Goal: Transaction & Acquisition: Obtain resource

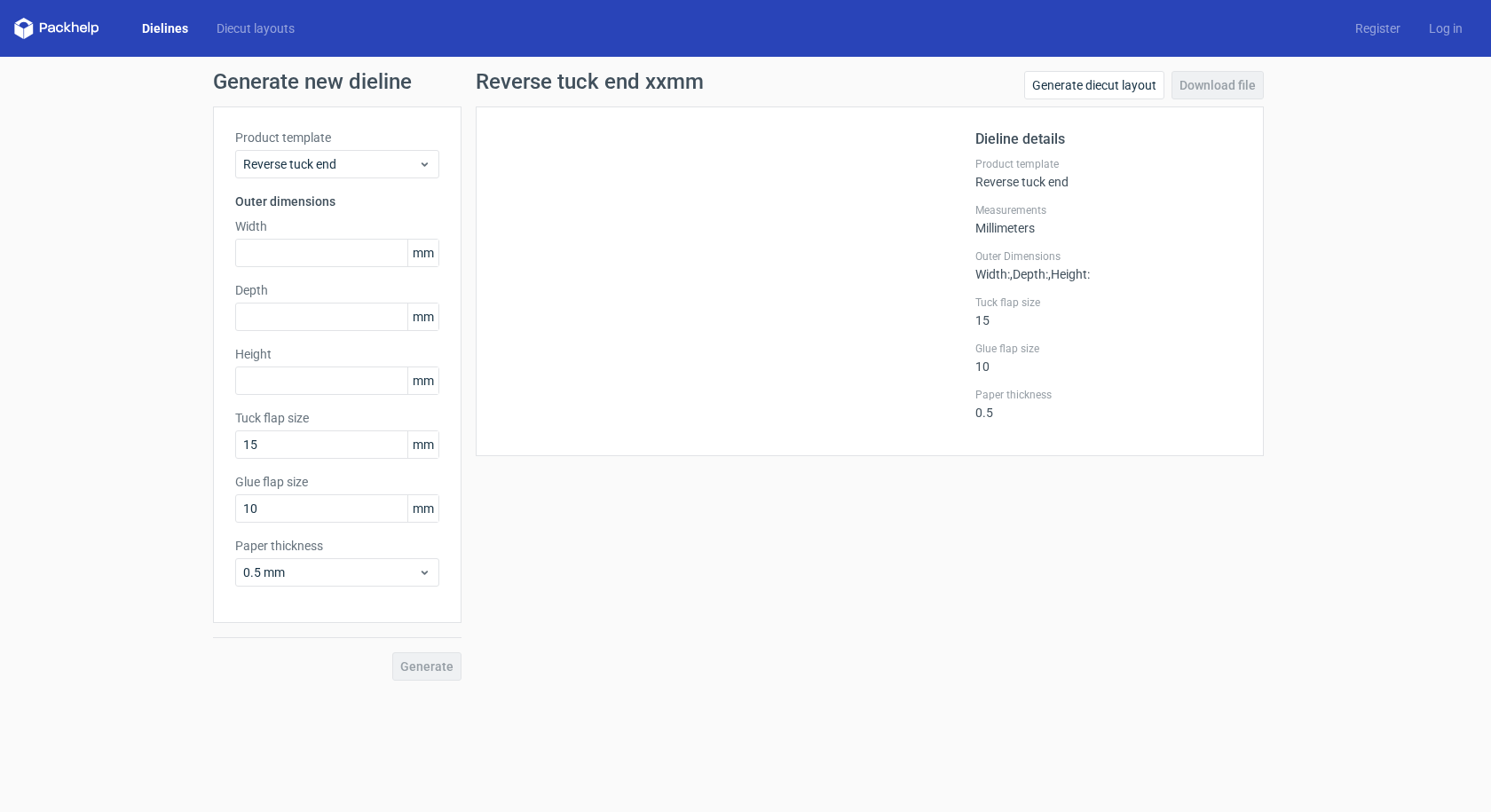
click at [165, 29] on link "Dielines" at bounding box center [164, 28] width 74 height 17
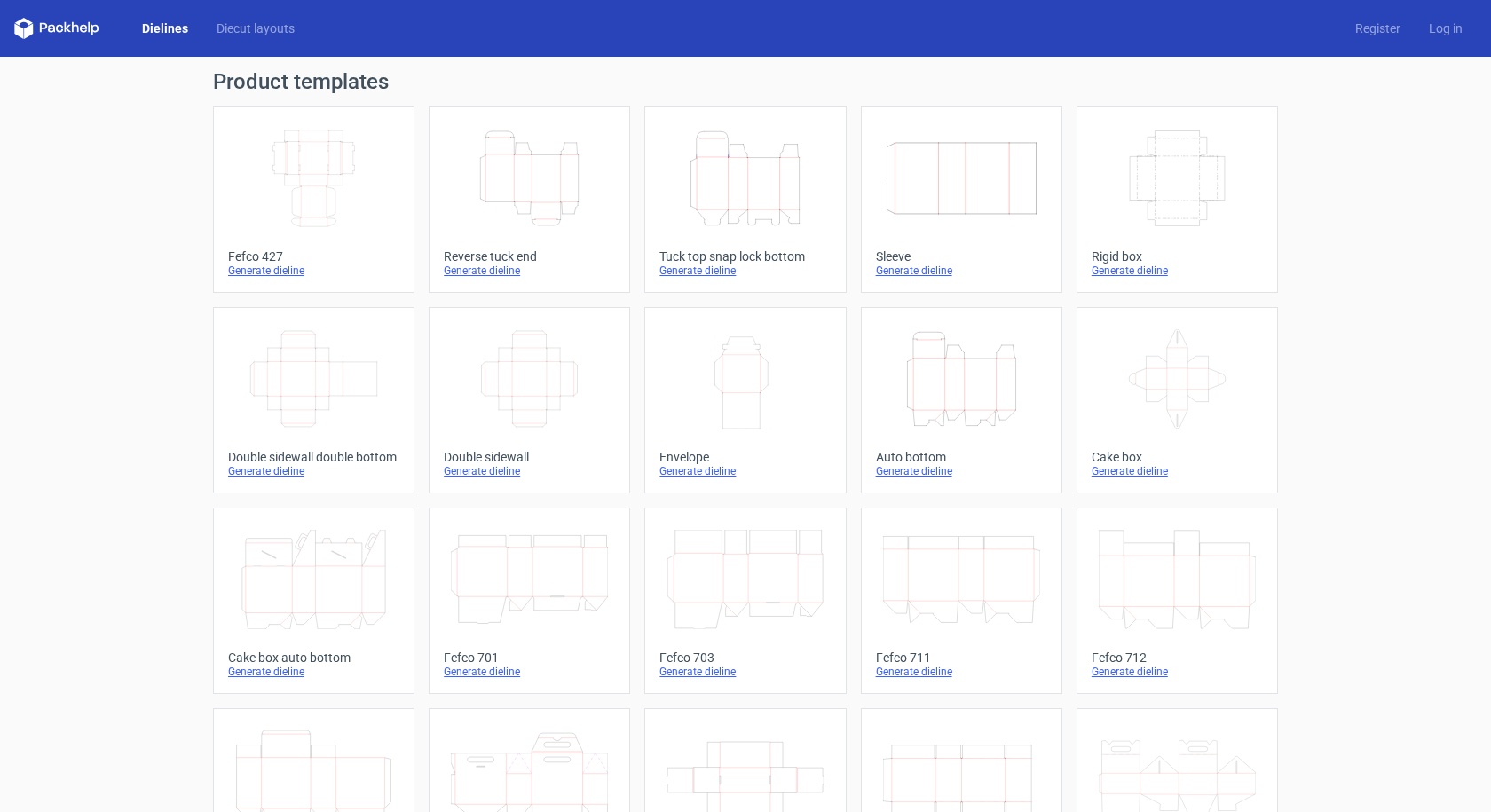
click at [763, 192] on icon "Height Depth Width" at bounding box center [745, 178] width 157 height 99
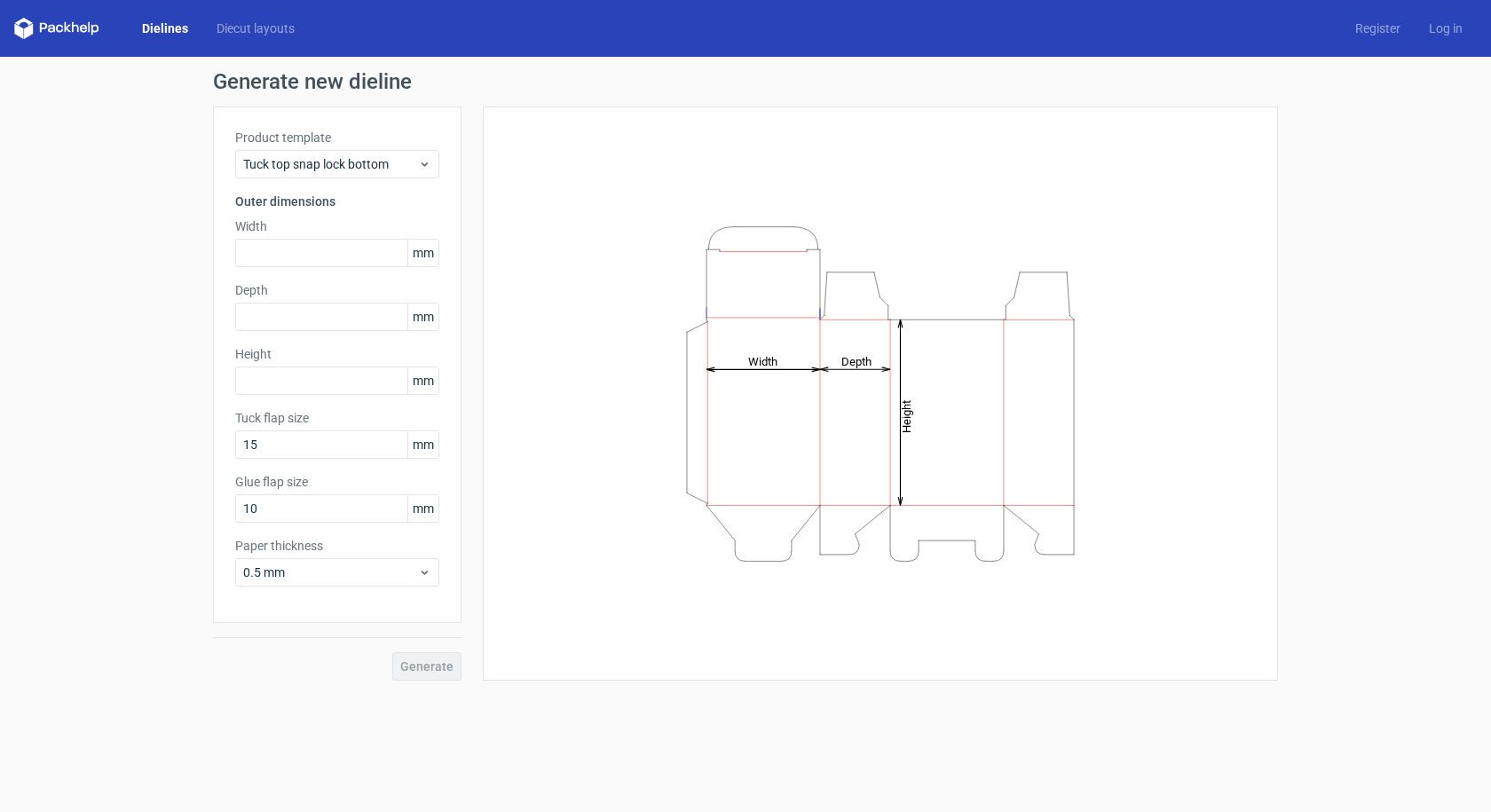
click at [425, 381] on span "mm" at bounding box center [423, 381] width 31 height 27
click at [318, 386] on input "text" at bounding box center [337, 380] width 204 height 28
paste input "4699"
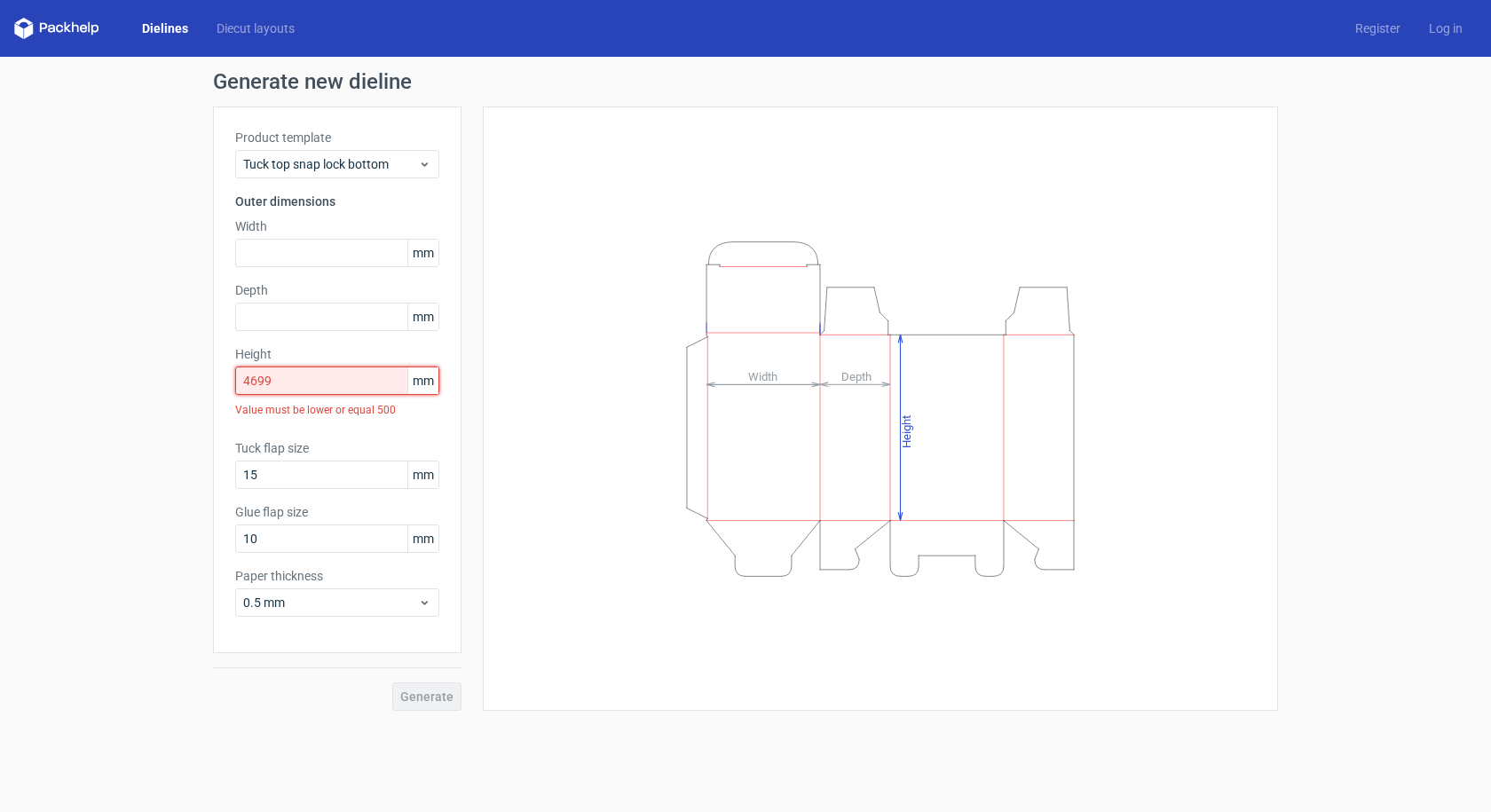
click at [296, 389] on input "4699" at bounding box center [337, 380] width 204 height 28
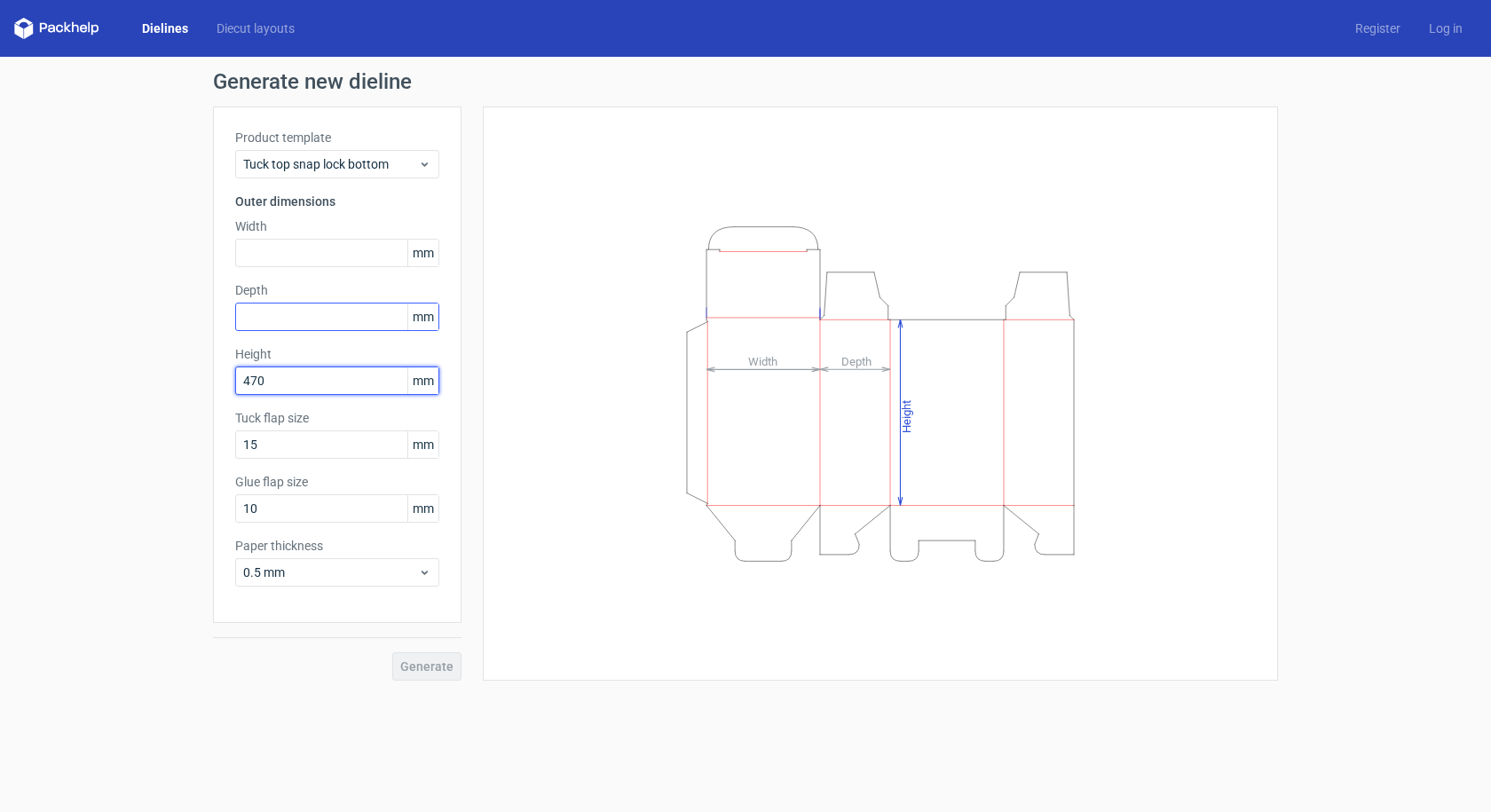
type input "470"
click at [371, 321] on input "text" at bounding box center [337, 316] width 204 height 28
type input "115"
click at [303, 260] on input "text" at bounding box center [337, 252] width 204 height 28
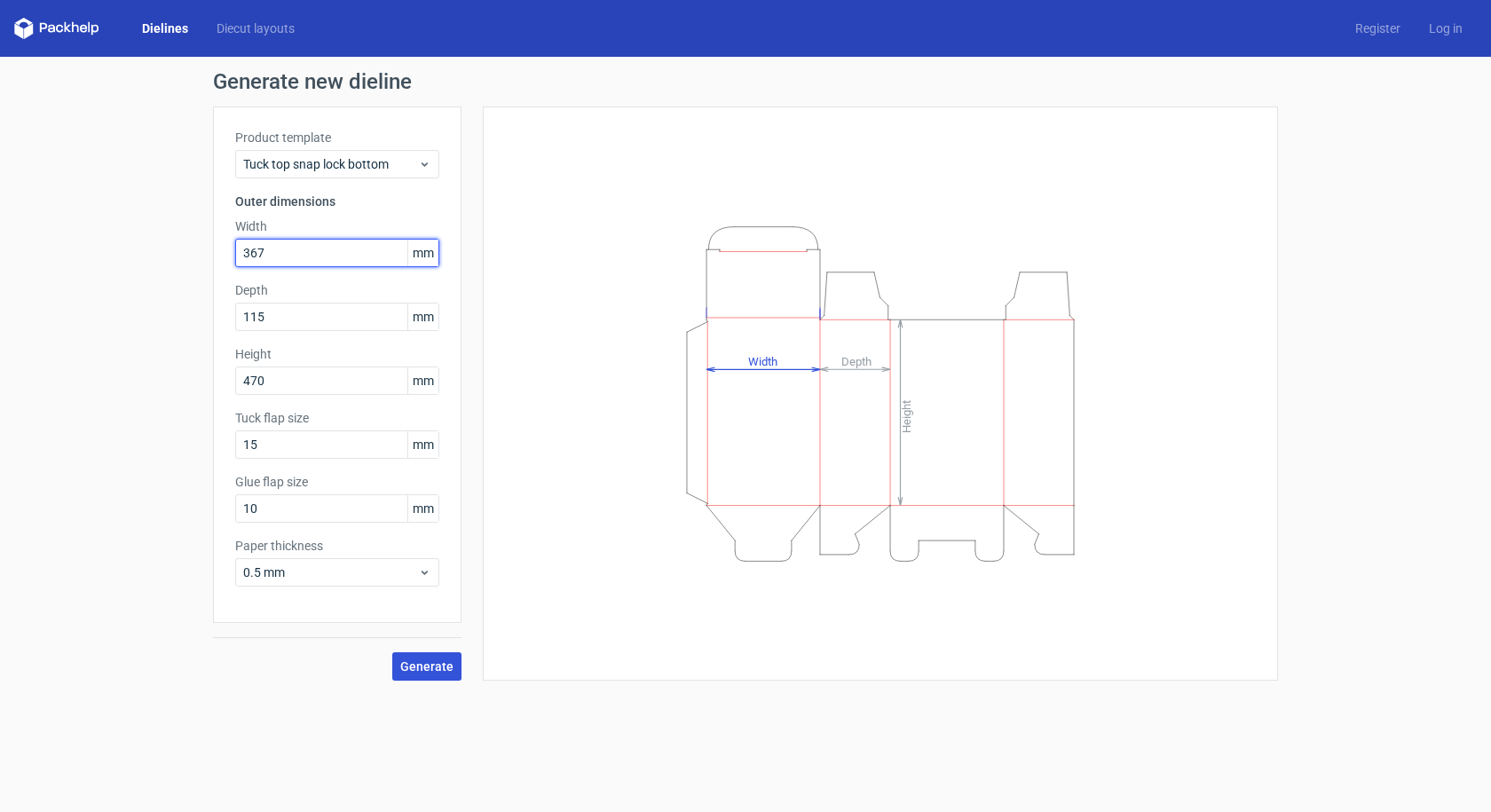
type input "367"
click at [435, 675] on button "Generate" at bounding box center [427, 666] width 70 height 28
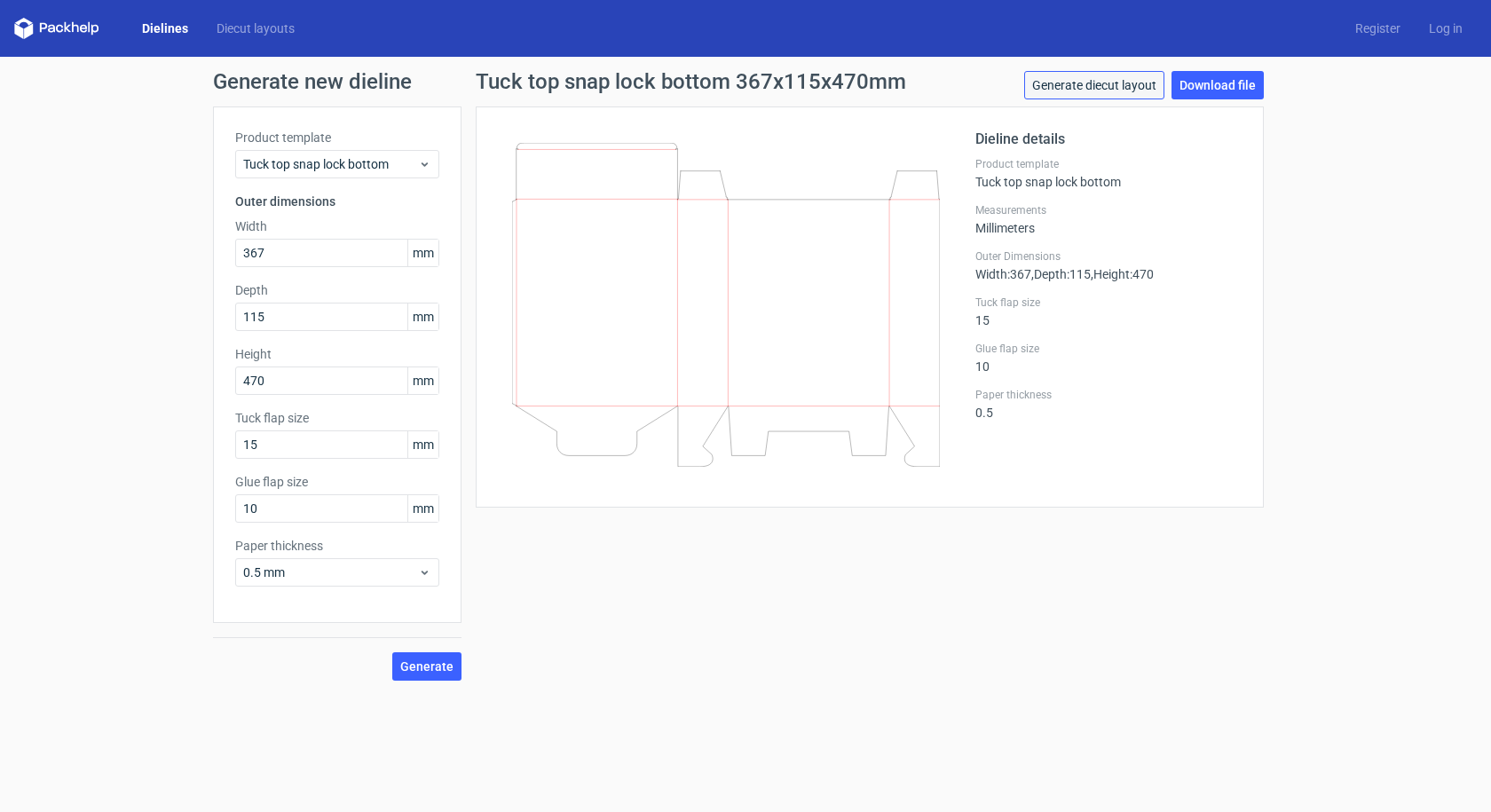
click at [1111, 82] on link "Generate diecut layout" at bounding box center [1094, 85] width 140 height 28
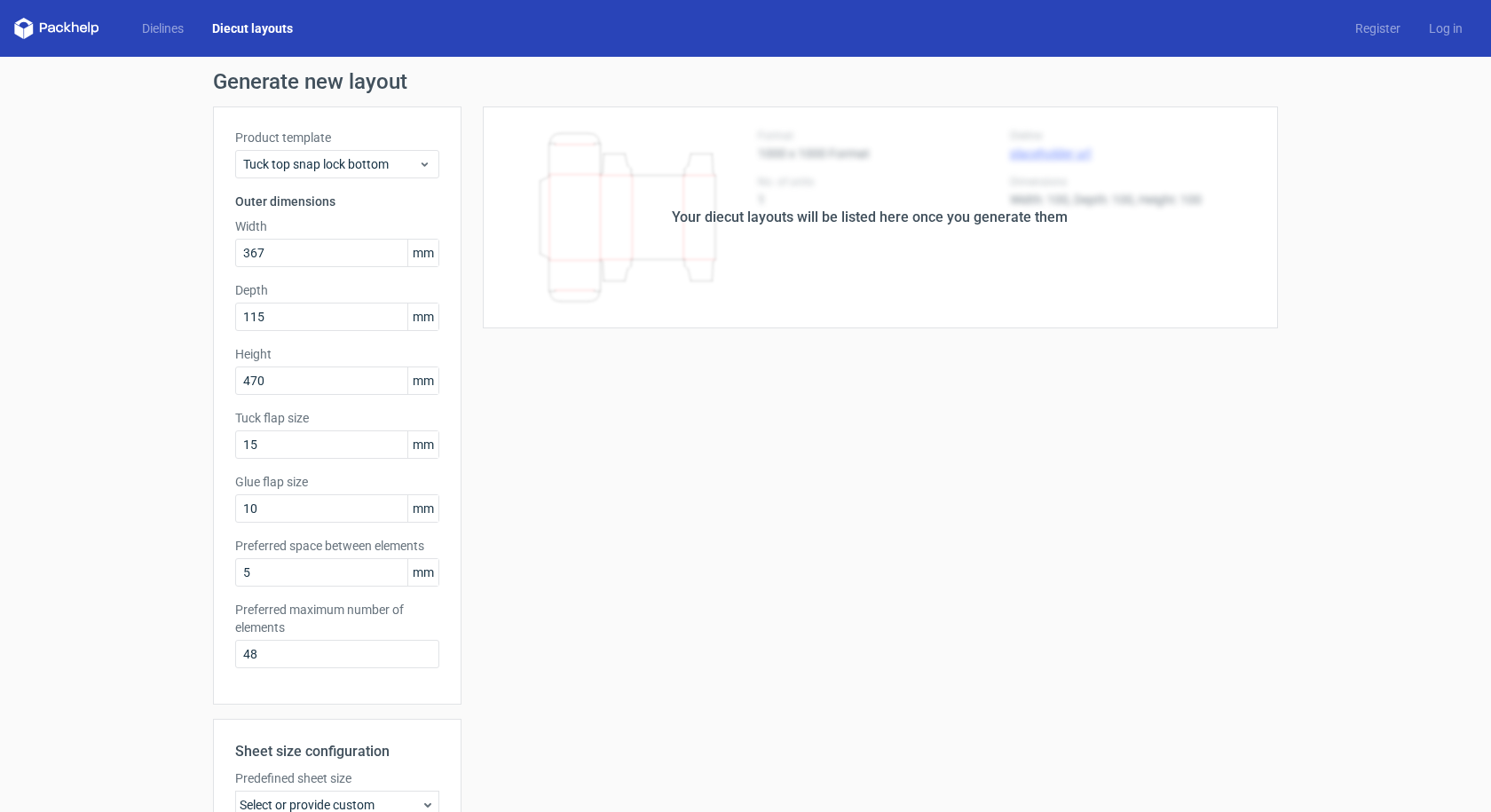
click at [1026, 214] on div "Your diecut layouts will be listed here once you generate them" at bounding box center [870, 217] width 396 height 21
click at [761, 457] on div "Your diecut layouts will be listed here once you generate them Height Depth Wid…" at bounding box center [870, 587] width 817 height 963
click at [802, 225] on div "Your diecut layouts will be listed here once you generate them" at bounding box center [870, 217] width 396 height 21
click at [176, 31] on link "Dielines" at bounding box center [162, 28] width 70 height 17
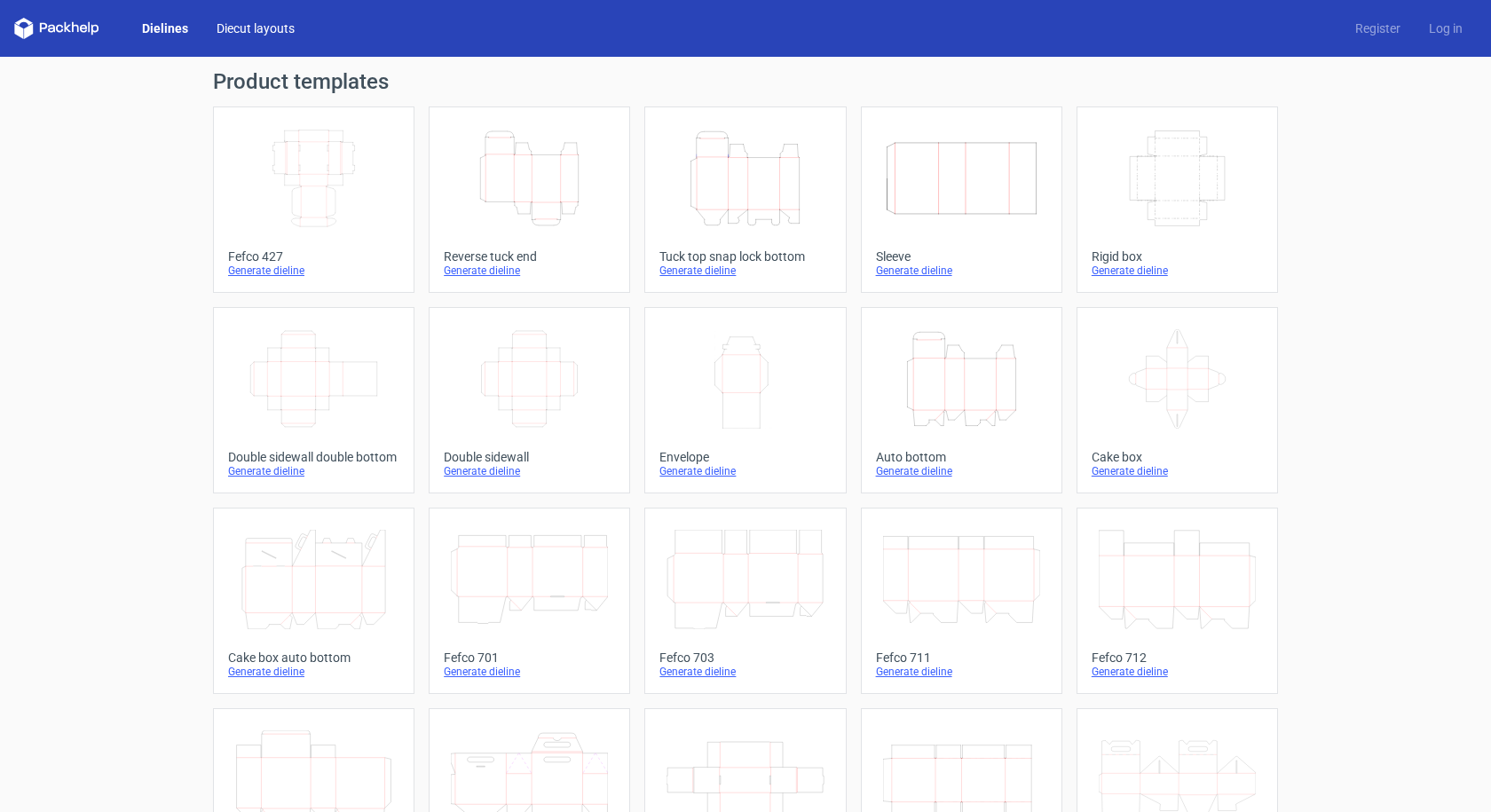
click at [269, 19] on link "Diecut layouts" at bounding box center [256, 28] width 106 height 17
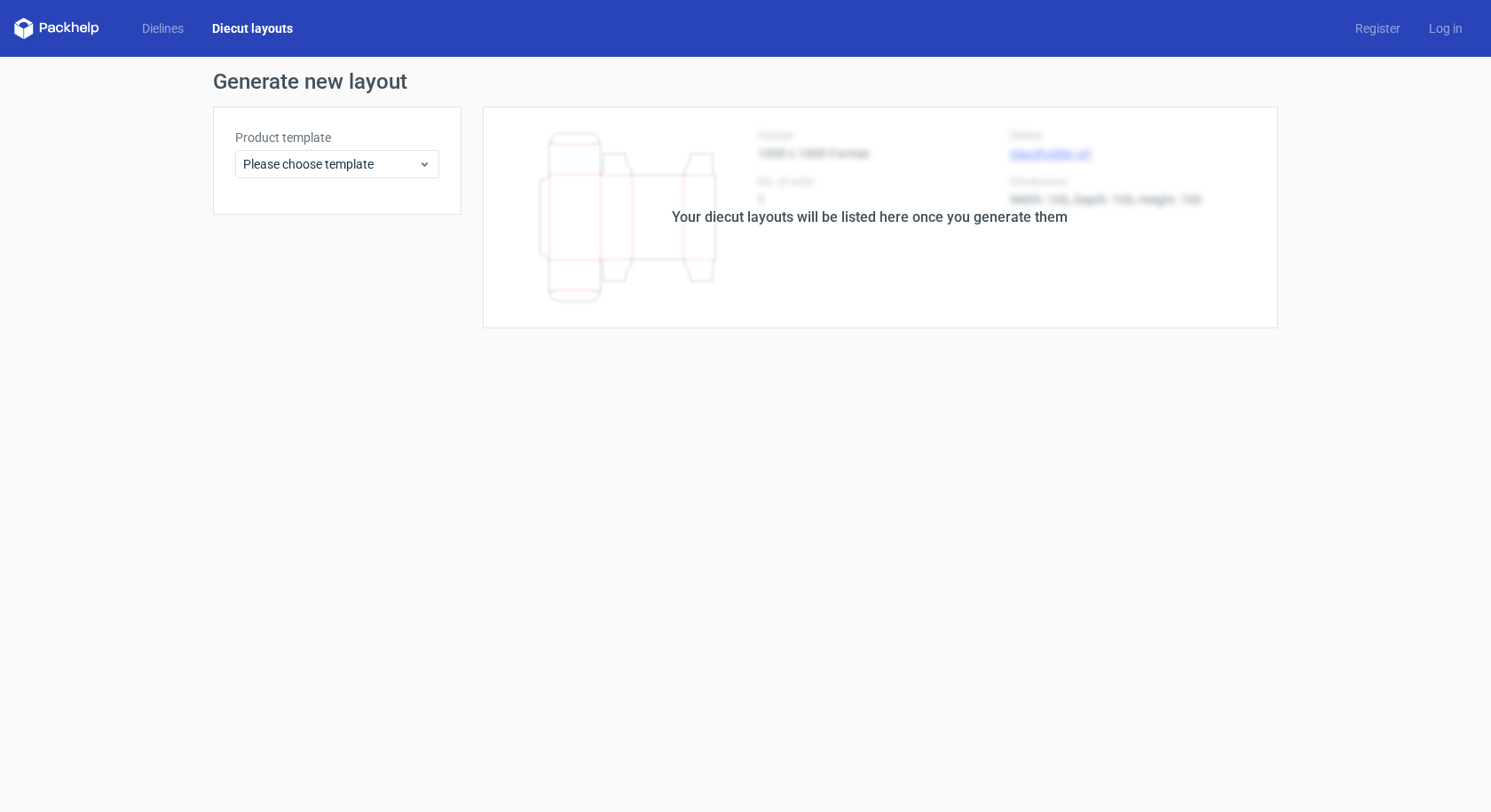
click at [842, 369] on form "Generate new layout Product template Please choose template Your diecut layouts…" at bounding box center [746, 434] width 1491 height 755
click at [378, 157] on span "Please choose template" at bounding box center [330, 164] width 175 height 17
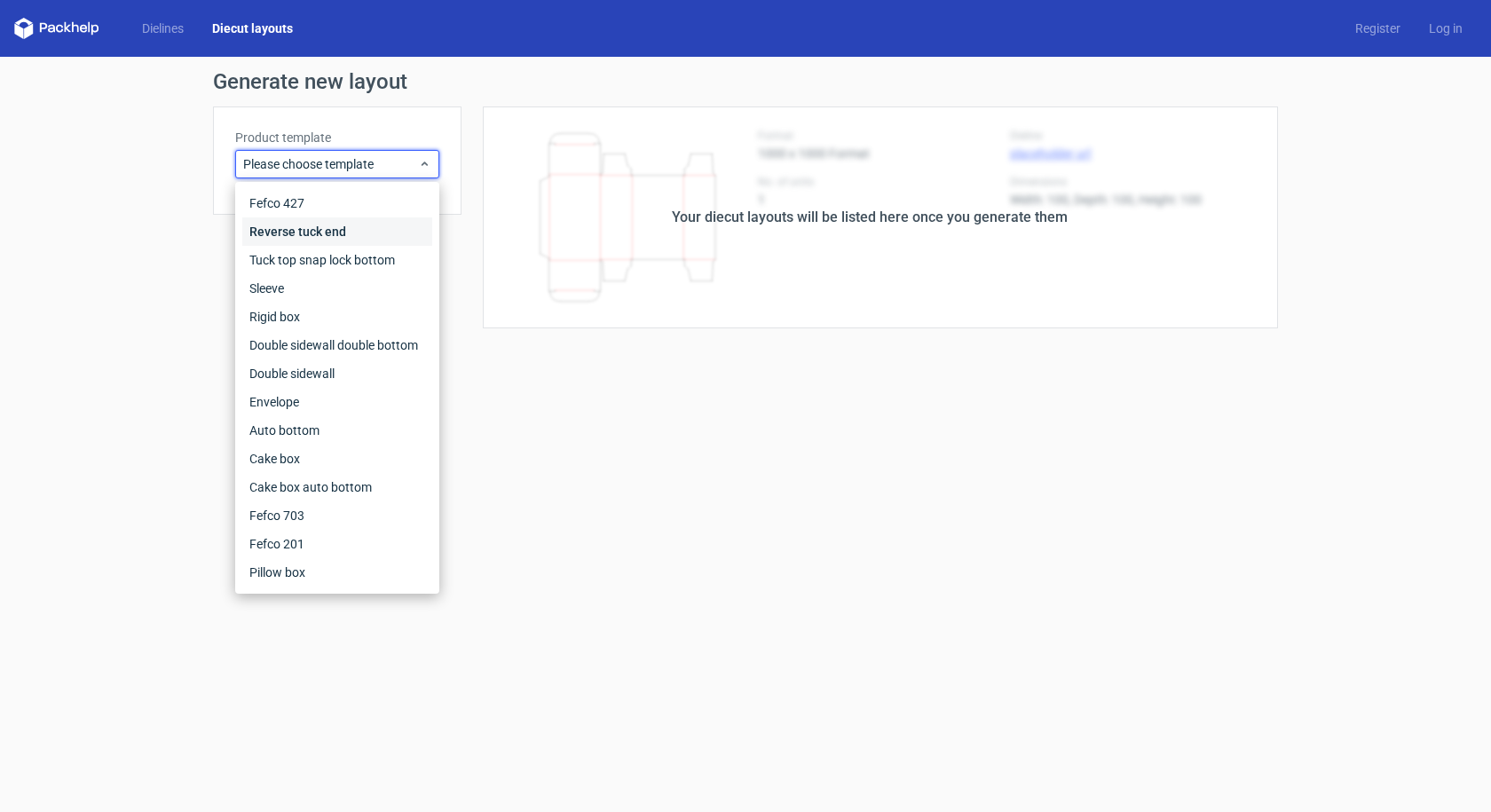
click at [335, 226] on div "Reverse tuck end" at bounding box center [337, 231] width 190 height 28
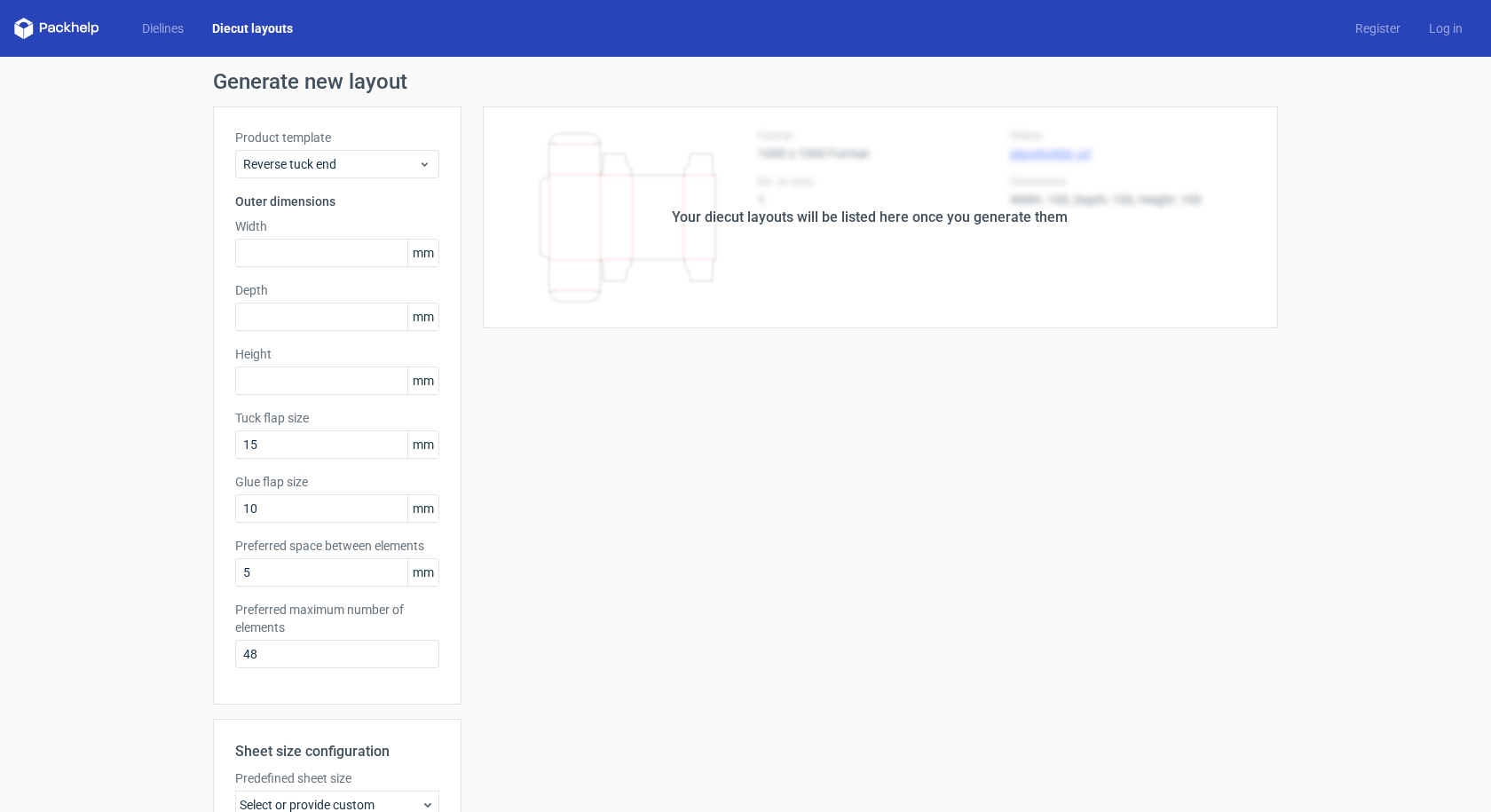
click at [765, 280] on div "Your diecut layouts will be listed here once you generate them" at bounding box center [870, 217] width 817 height 222
click at [269, 264] on input "text" at bounding box center [337, 252] width 204 height 28
click at [161, 29] on link "Dielines" at bounding box center [162, 28] width 70 height 17
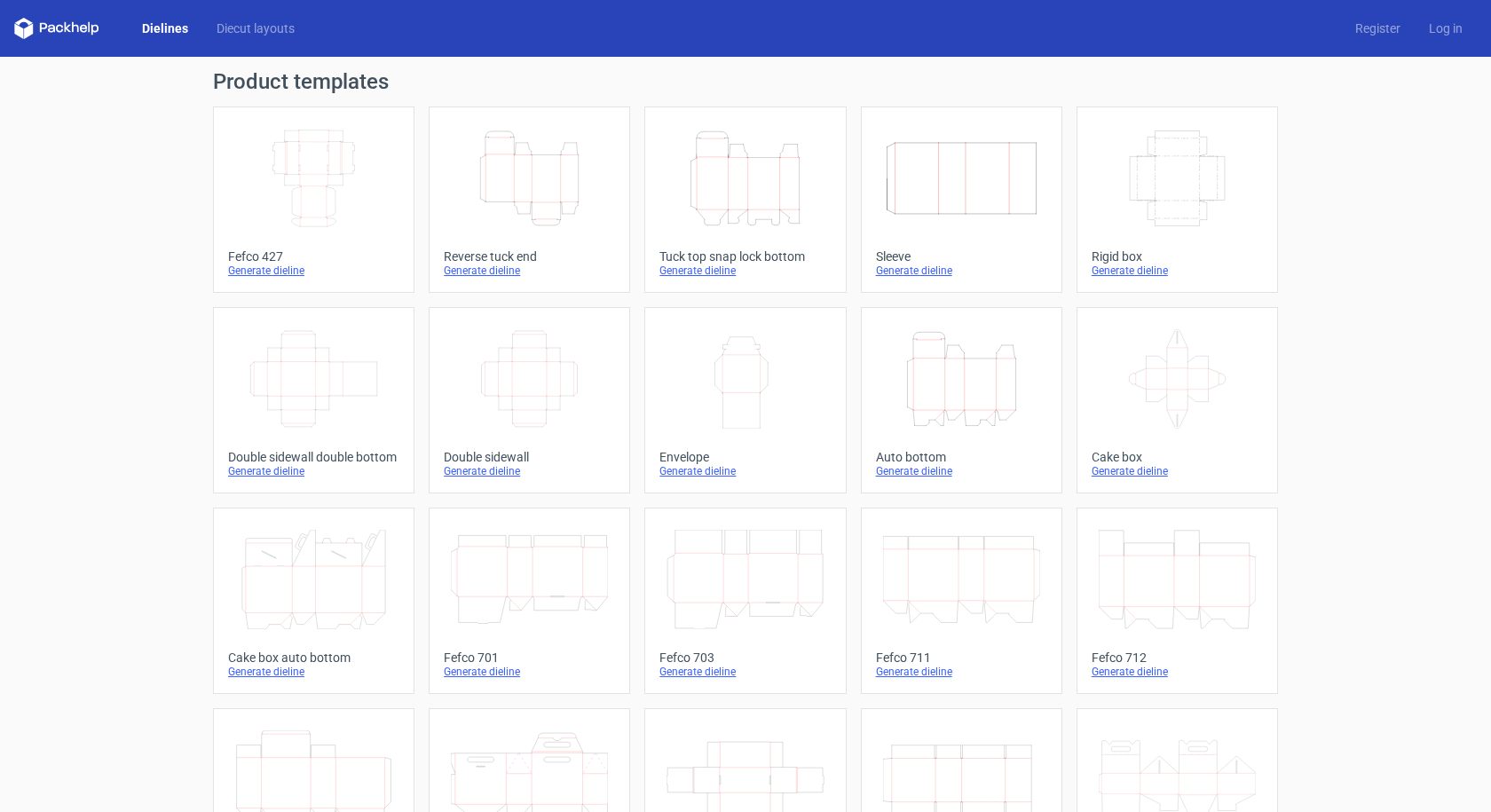
click at [732, 198] on icon "Height Depth Width" at bounding box center [745, 178] width 157 height 99
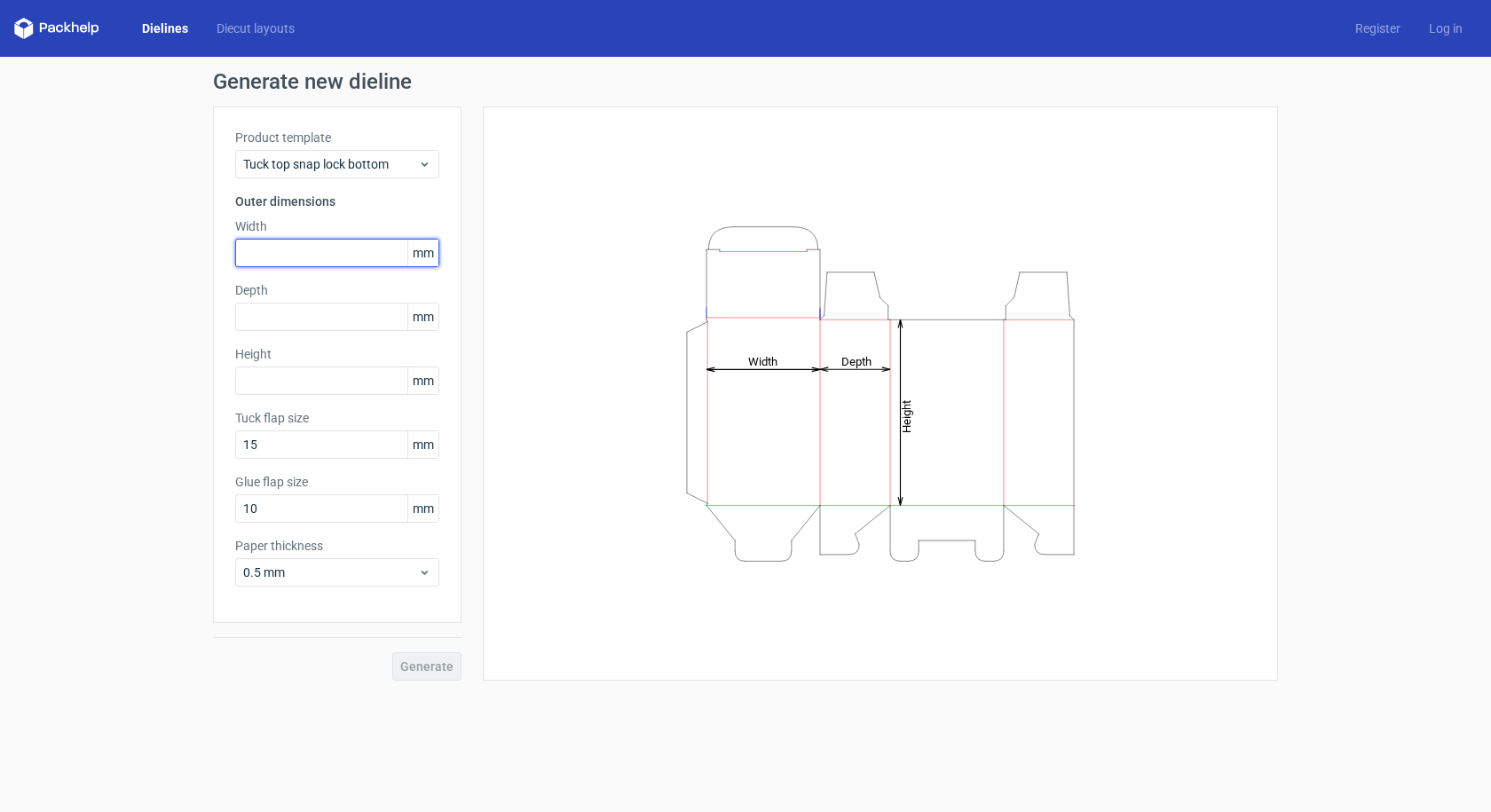
click at [272, 249] on input "text" at bounding box center [337, 252] width 204 height 28
type input "367"
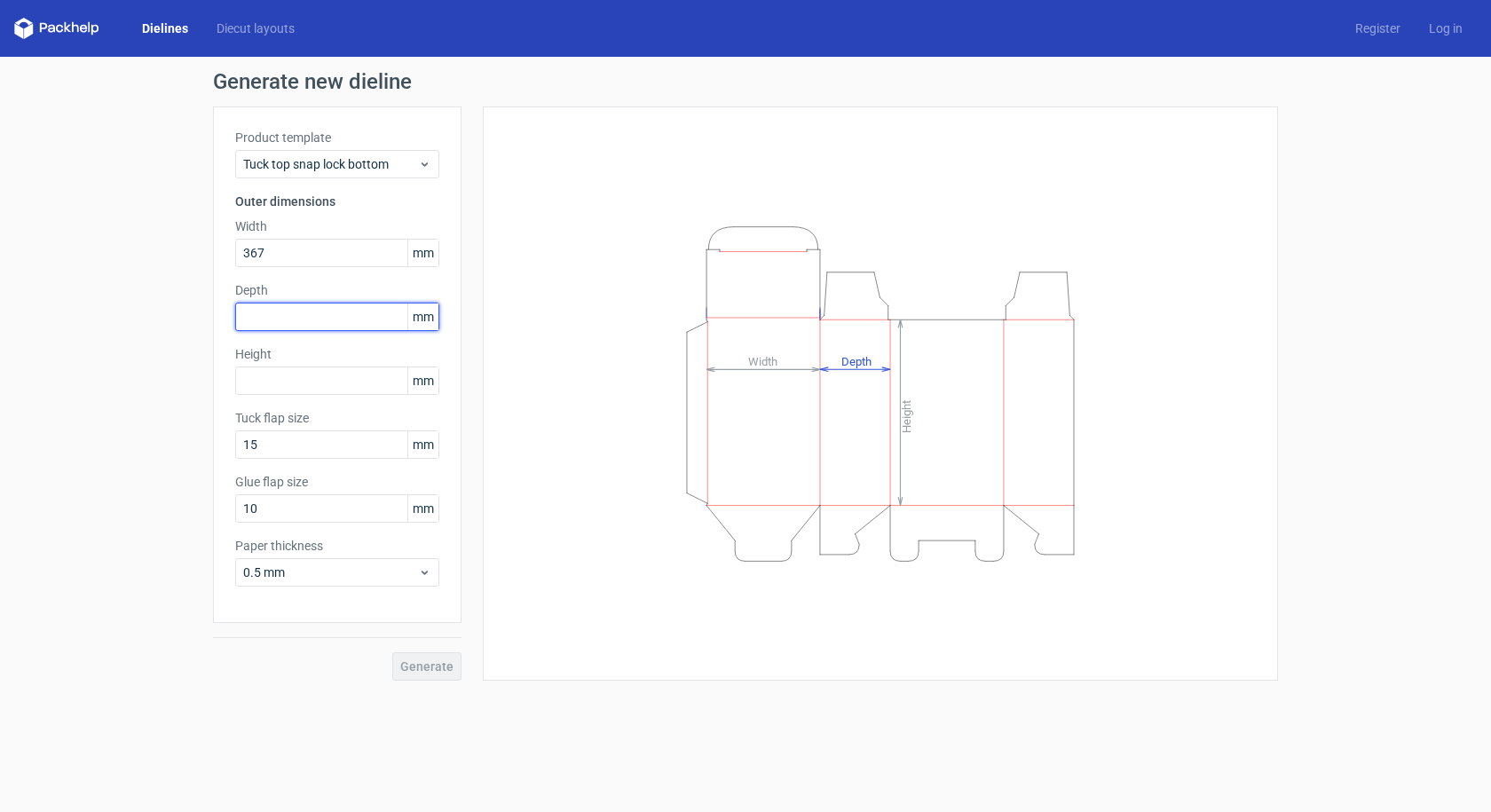
click at [292, 330] on input "text" at bounding box center [337, 316] width 204 height 28
type input "115"
click at [315, 377] on input "text" at bounding box center [337, 380] width 204 height 28
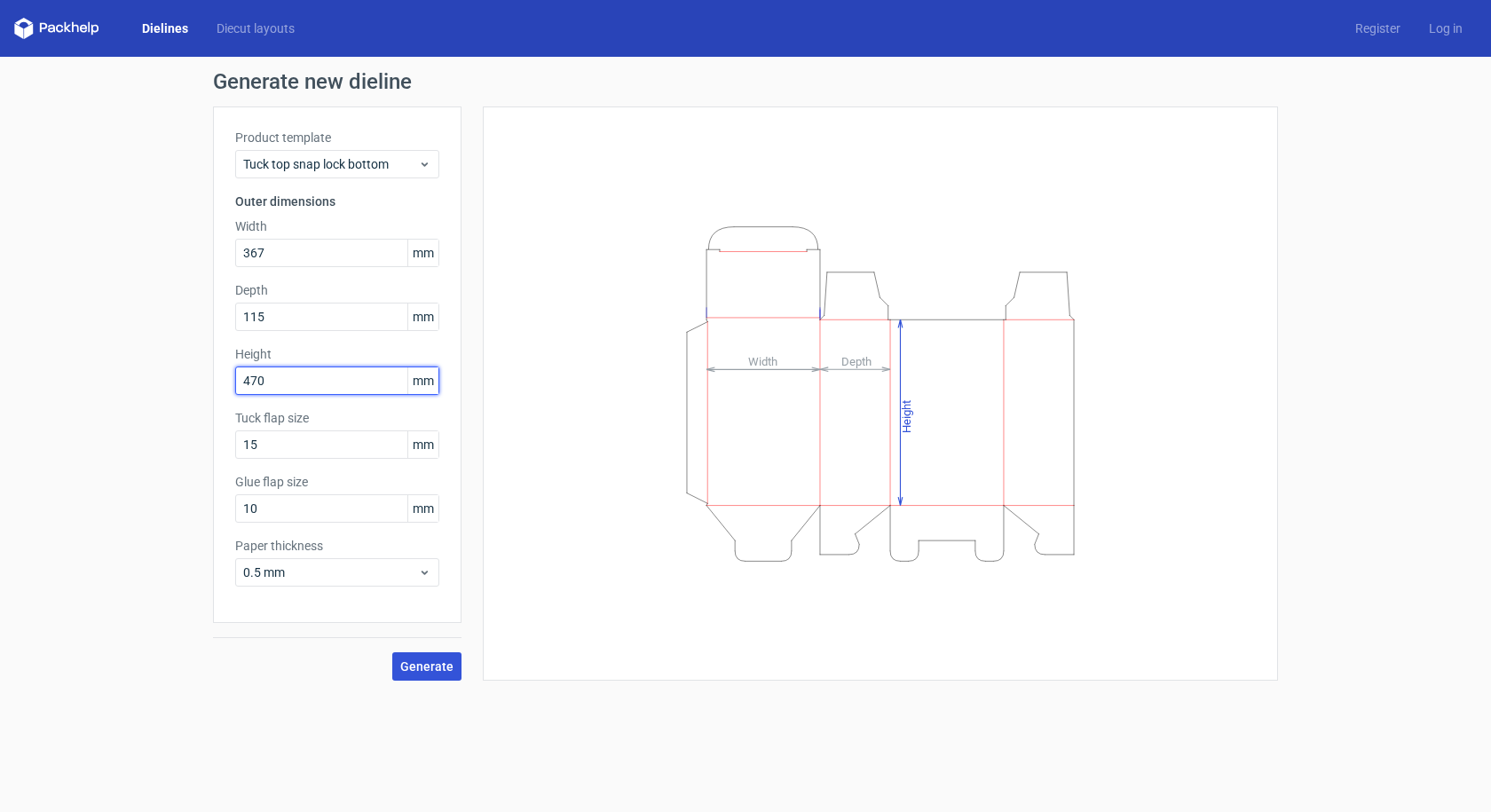
type input "470"
click at [431, 663] on span "Generate" at bounding box center [427, 666] width 53 height 13
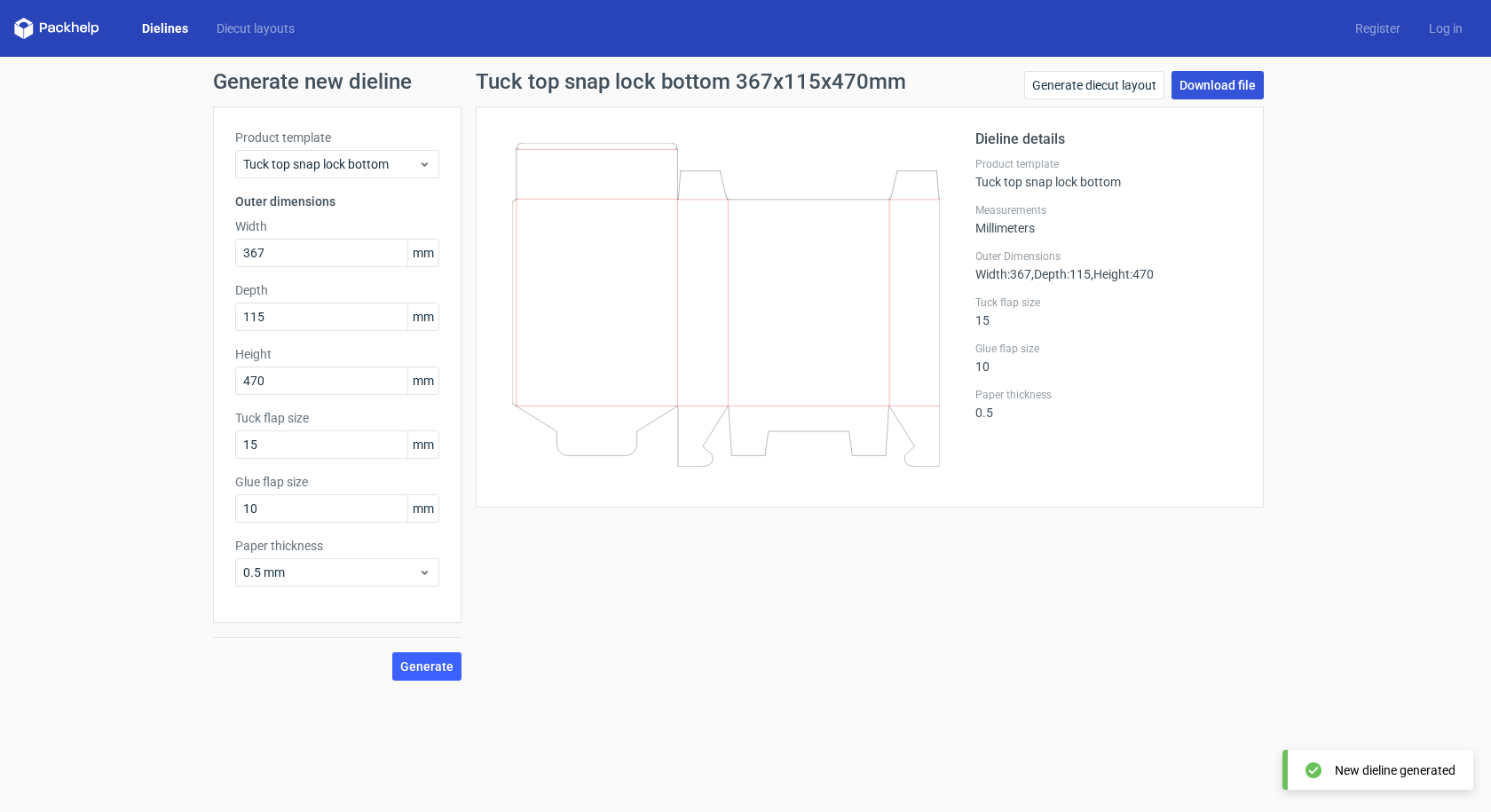
click at [1225, 94] on link "Download file" at bounding box center [1218, 85] width 93 height 28
click at [300, 243] on input "367" at bounding box center [337, 252] width 204 height 28
drag, startPoint x: 302, startPoint y: 246, endPoint x: 166, endPoint y: 252, distance: 136.1
click at [166, 252] on div "Generate new dieline Product template Tuck top snap lock bottom Outer dimension…" at bounding box center [746, 376] width 1491 height 638
type input "145"
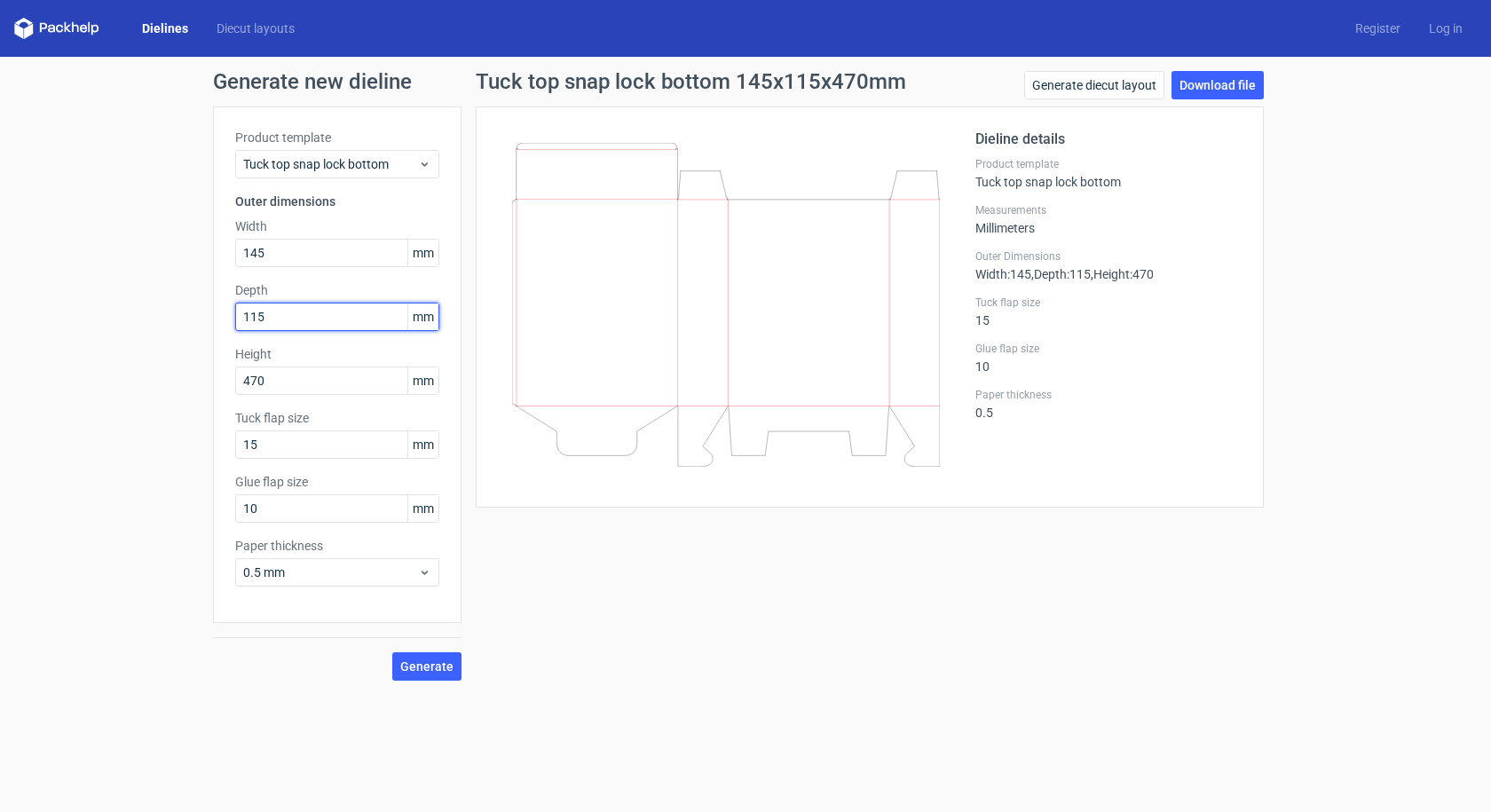
drag, startPoint x: 303, startPoint y: 312, endPoint x: 183, endPoint y: 324, distance: 120.6
click at [183, 324] on div "Generate new dieline Product template Tuck top snap lock bottom Outer dimension…" at bounding box center [746, 376] width 1491 height 638
type input "45"
drag, startPoint x: 341, startPoint y: 382, endPoint x: 207, endPoint y: 381, distance: 134.0
click at [207, 381] on div "Generate new dieline Product template Tuck top snap lock bottom Outer dimension…" at bounding box center [746, 376] width 1491 height 638
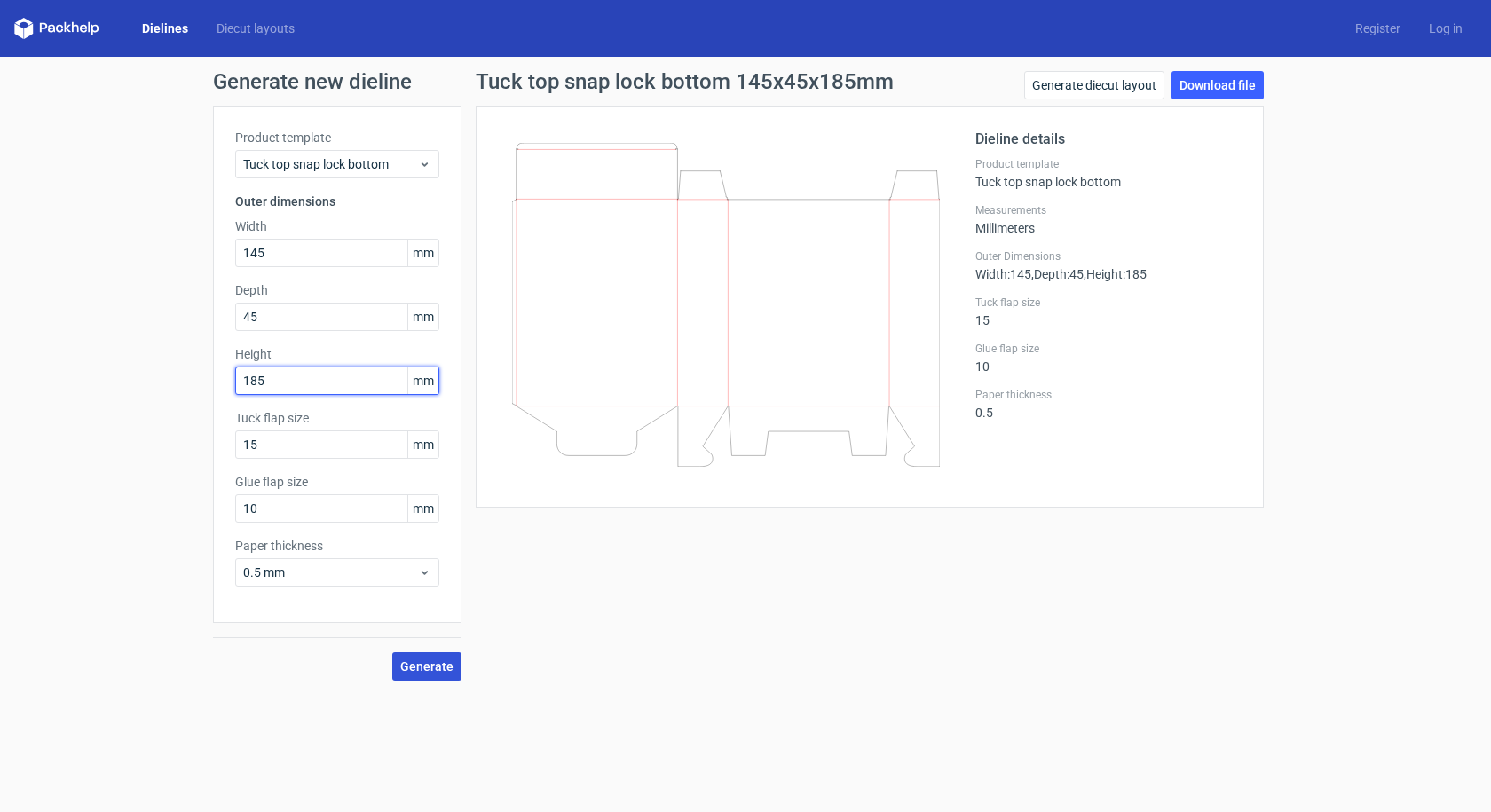
type input "185"
click at [423, 668] on span "Generate" at bounding box center [427, 666] width 53 height 13
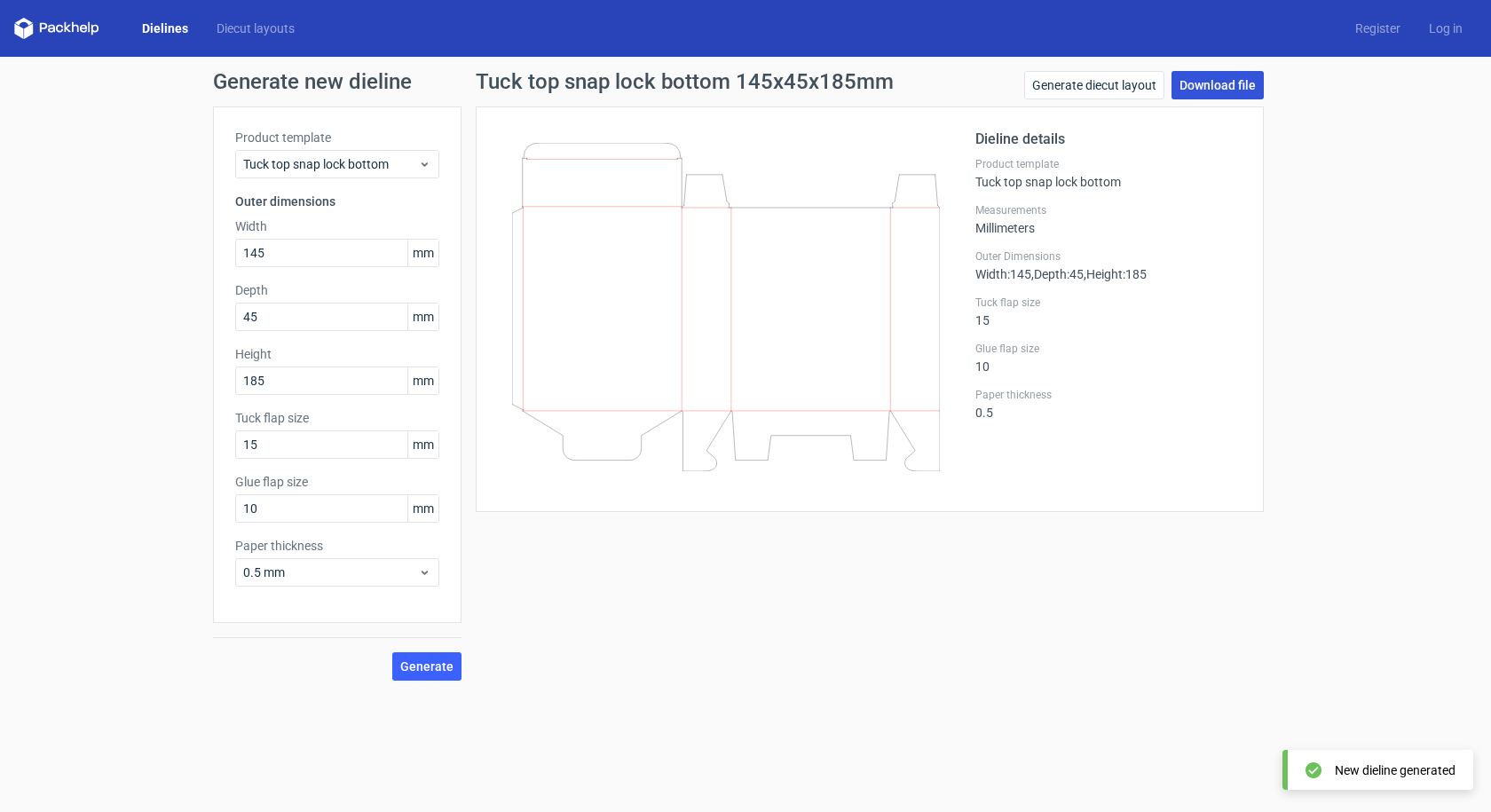
click at [1202, 93] on link "Download file" at bounding box center [1218, 85] width 93 height 28
drag, startPoint x: 303, startPoint y: 247, endPoint x: 174, endPoint y: 247, distance: 129.0
click at [174, 247] on div "Generate new dieline Product template Tuck top snap lock bottom Outer dimension…" at bounding box center [746, 376] width 1491 height 638
type input "235"
drag, startPoint x: 299, startPoint y: 383, endPoint x: 222, endPoint y: 385, distance: 77.0
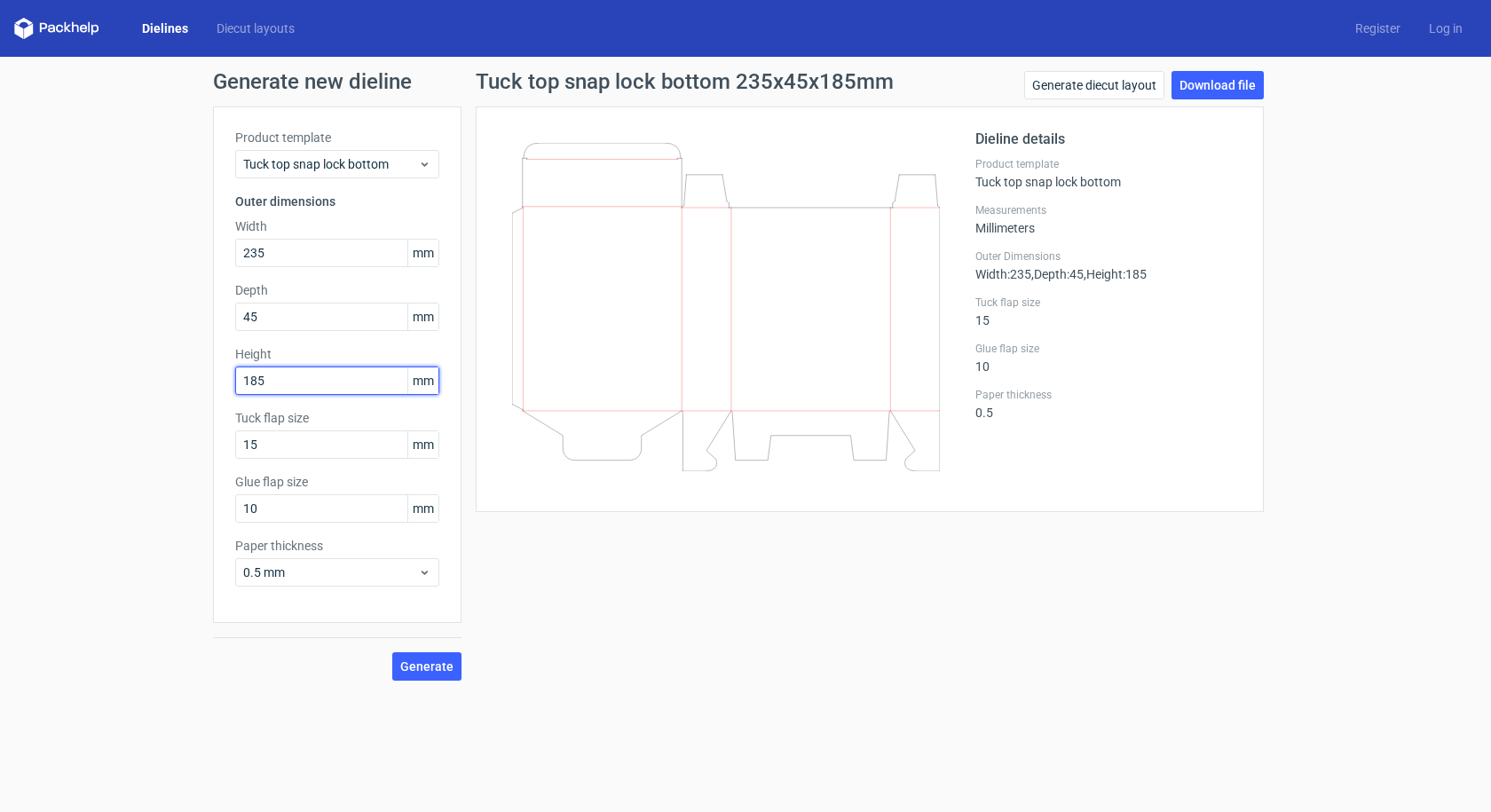
click at [222, 385] on div "Product template Tuck top snap lock bottom Outer dimensions Width 235 mm Depth …" at bounding box center [337, 364] width 248 height 517
type input "235"
drag, startPoint x: 318, startPoint y: 250, endPoint x: 130, endPoint y: 275, distance: 189.7
click at [130, 275] on div "Generate new dieline Product template Tuck top snap lock bottom Outer dimension…" at bounding box center [746, 376] width 1491 height 638
type input "185"
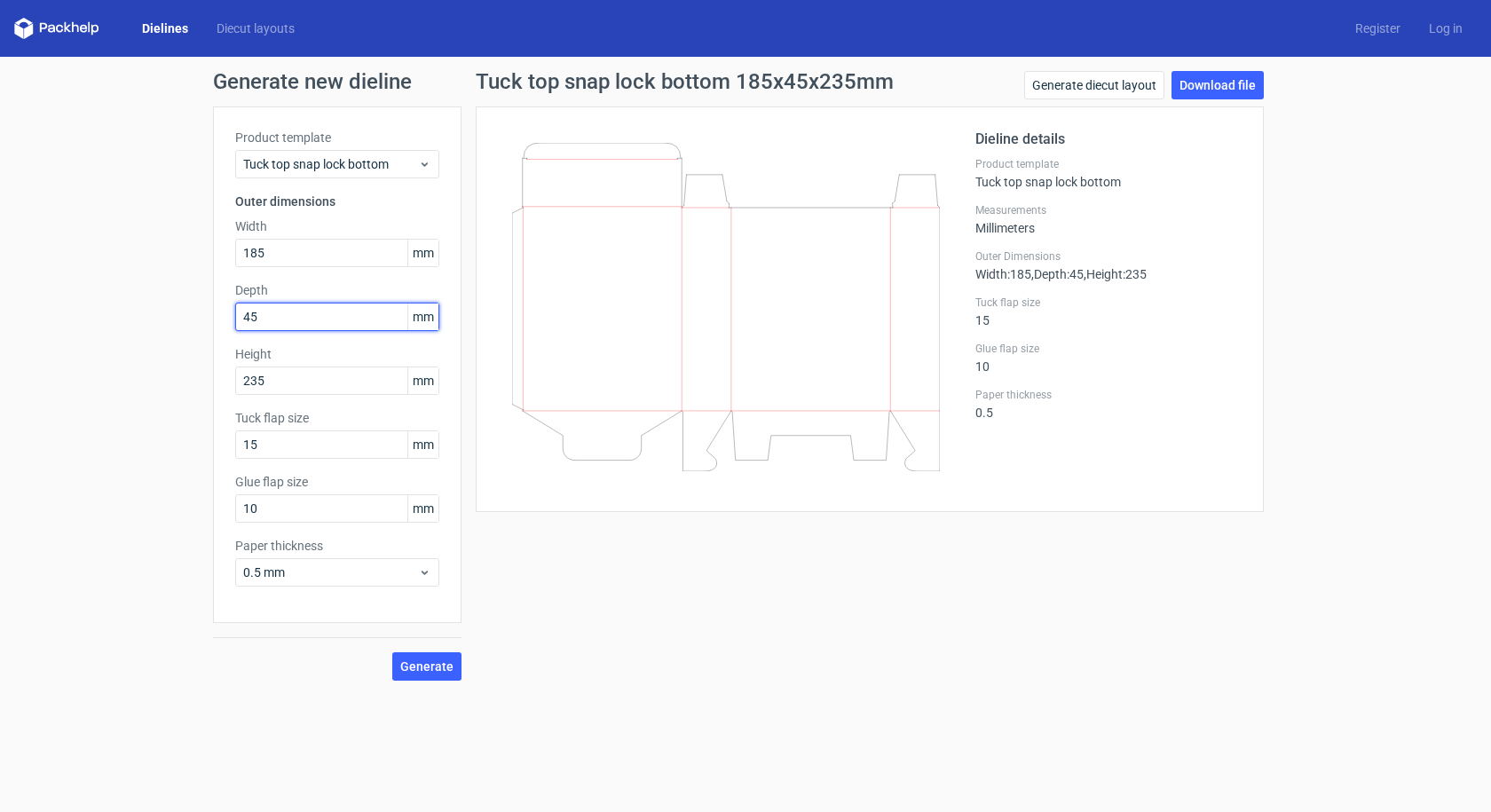
drag, startPoint x: 278, startPoint y: 312, endPoint x: 185, endPoint y: 321, distance: 93.4
click at [185, 321] on div "Generate new dieline Product template Tuck top snap lock bottom Outer dimension…" at bounding box center [746, 376] width 1491 height 638
type input "65"
click at [443, 673] on span "Generate" at bounding box center [427, 666] width 53 height 13
click at [1241, 87] on link "Download file" at bounding box center [1218, 85] width 93 height 28
